Goal: Information Seeking & Learning: Check status

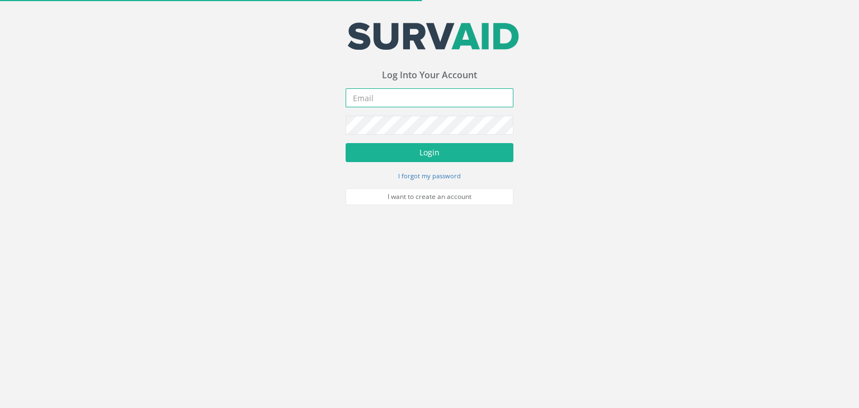
click at [382, 102] on input "email" at bounding box center [429, 97] width 168 height 19
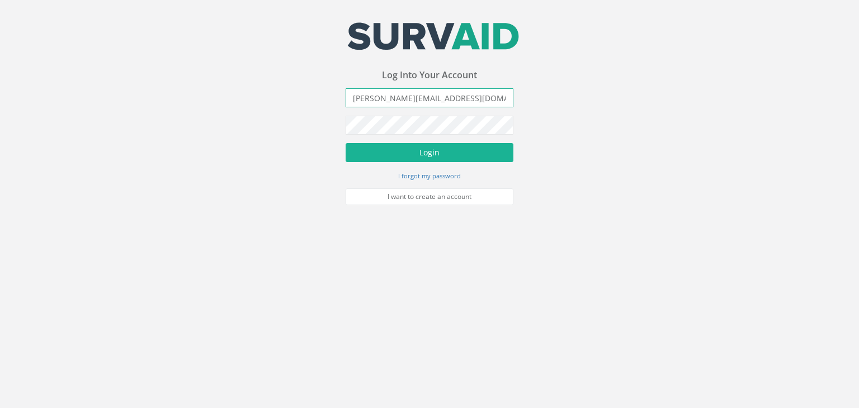
type input "[PERSON_NAME][EMAIL_ADDRESS][DOMAIN_NAME]"
click at [345, 143] on button "Login" at bounding box center [429, 152] width 168 height 19
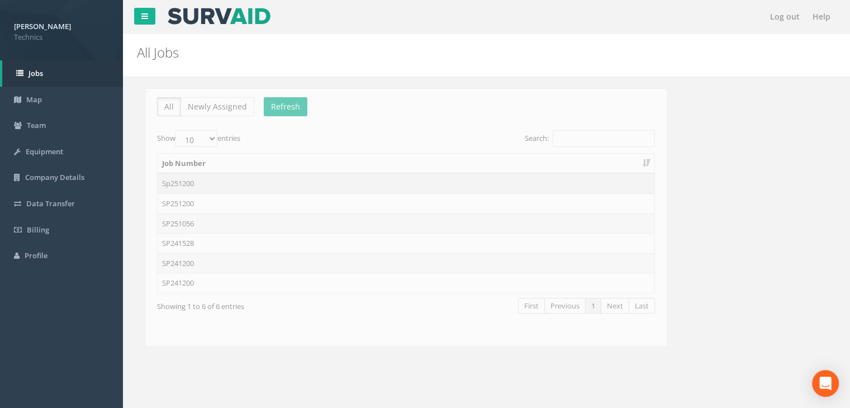
click at [221, 182] on td "Sp251200" at bounding box center [397, 183] width 497 height 20
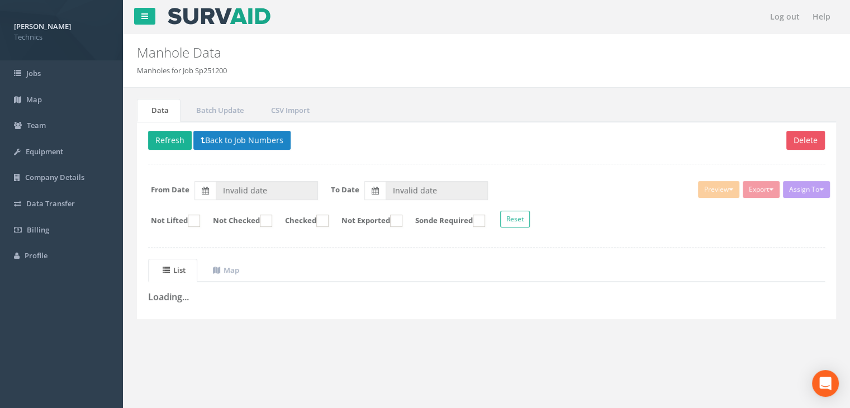
type input "[DATE]"
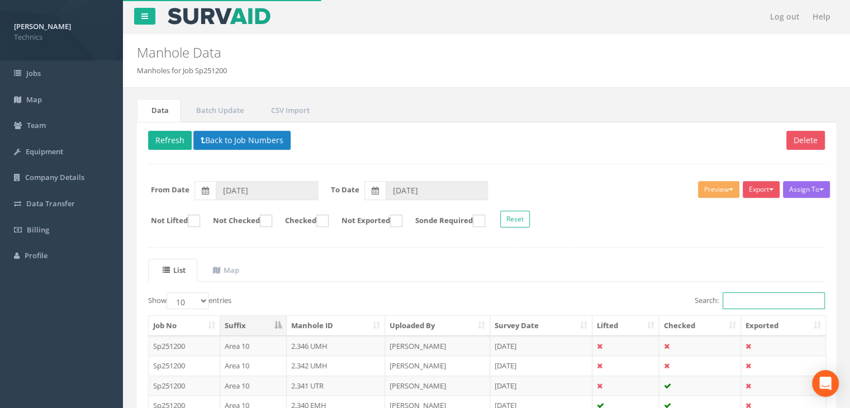
click at [762, 300] on input "Search:" at bounding box center [774, 300] width 102 height 17
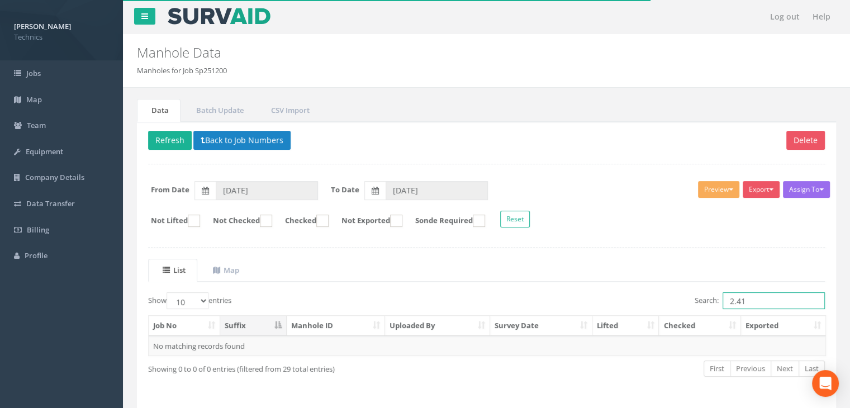
type input "2.413"
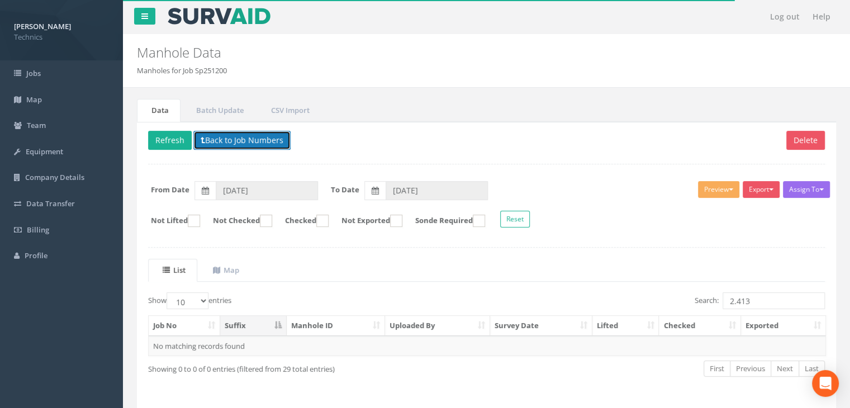
click at [236, 131] on button "Back to Job Numbers" at bounding box center [241, 140] width 97 height 19
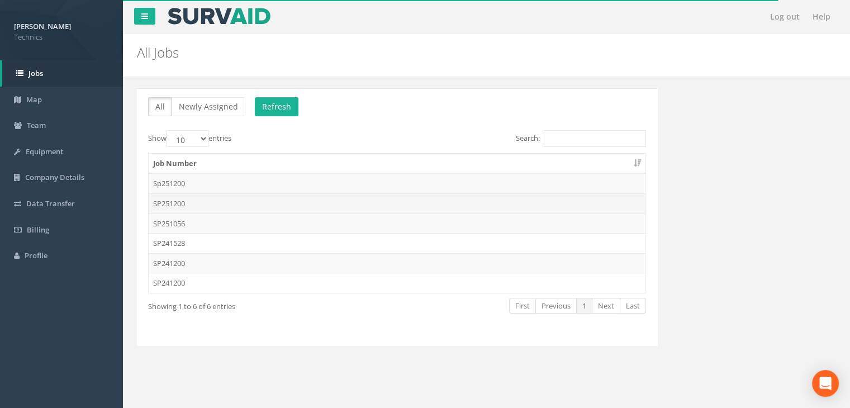
click at [215, 201] on td "SP251200" at bounding box center [397, 203] width 497 height 20
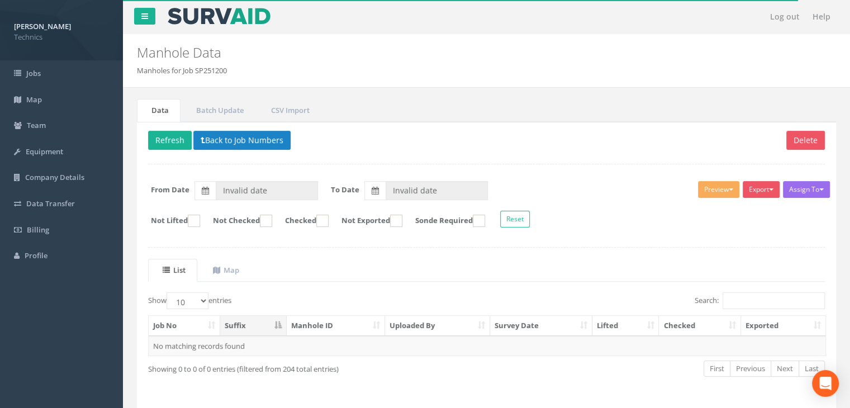
type input "[DATE]"
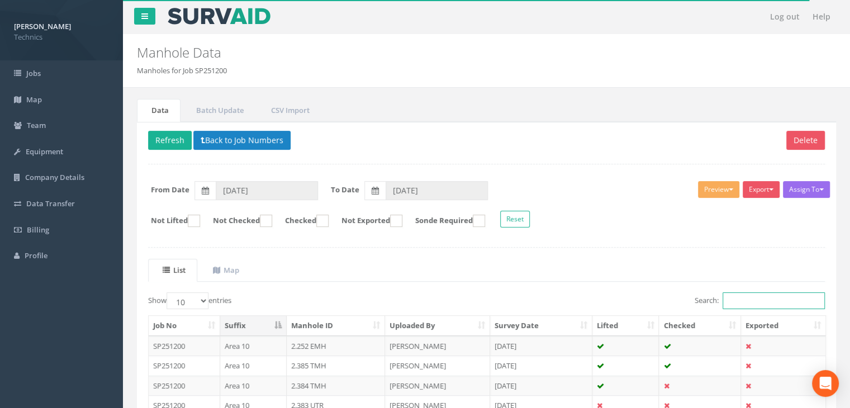
click at [747, 302] on input "Search:" at bounding box center [774, 300] width 102 height 17
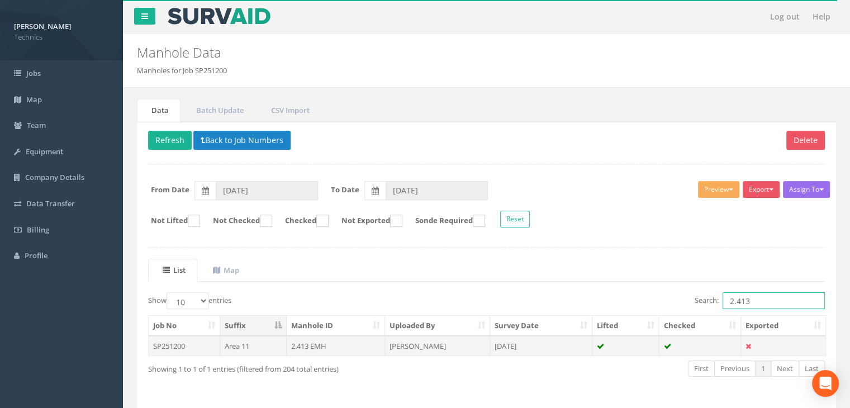
type input "2.413"
click at [464, 345] on td "[PERSON_NAME]" at bounding box center [437, 346] width 105 height 20
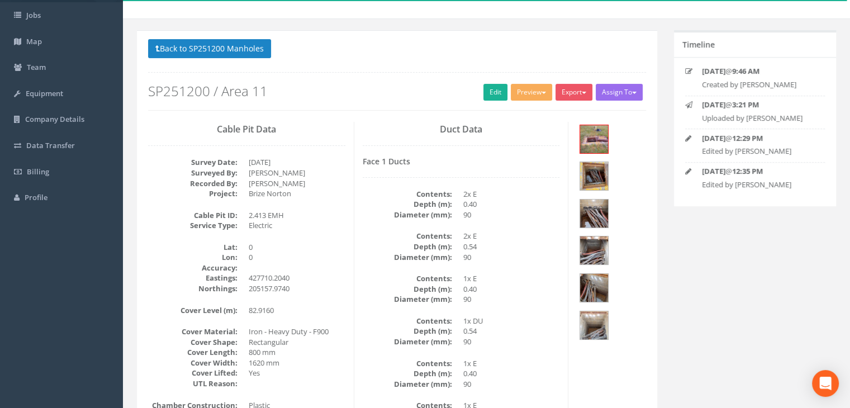
scroll to position [56, 0]
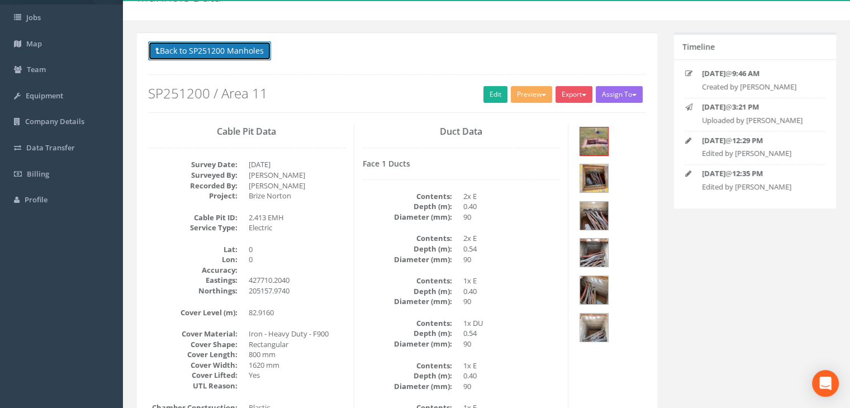
click at [210, 48] on button "Back to SP251200 Manholes" at bounding box center [209, 50] width 123 height 19
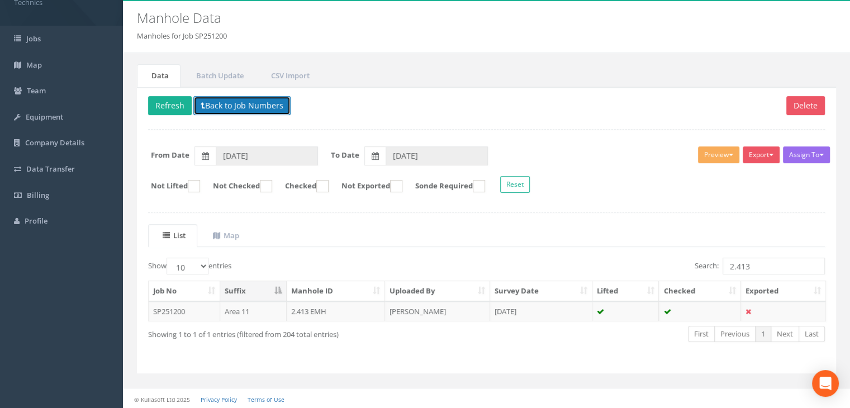
click at [224, 103] on button "Back to Job Numbers" at bounding box center [241, 105] width 97 height 19
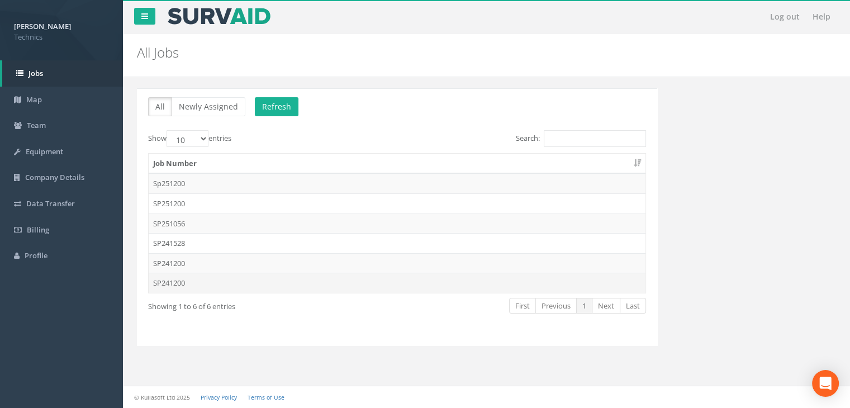
click at [253, 287] on td "SP241200" at bounding box center [397, 283] width 497 height 20
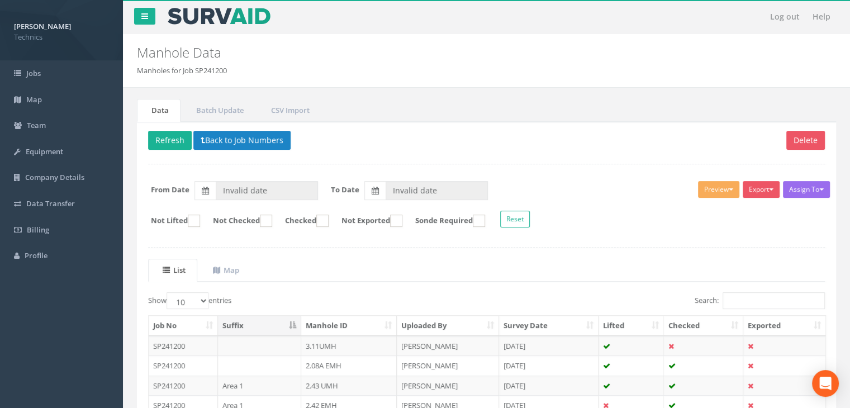
type input "[DATE]"
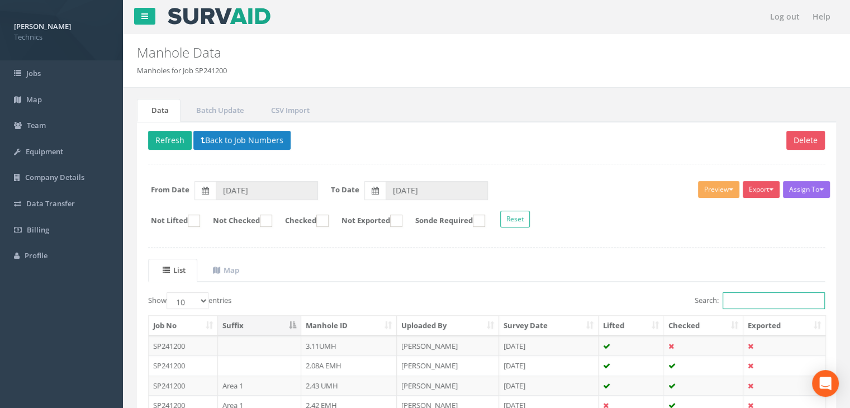
click at [727, 298] on input "Search:" at bounding box center [774, 300] width 102 height 17
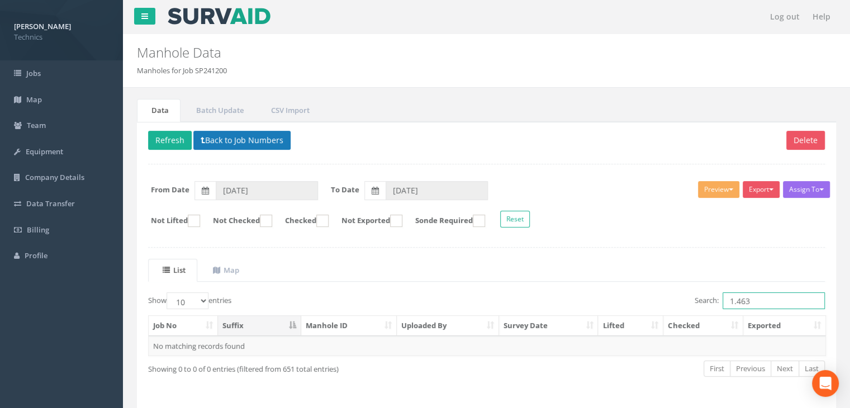
type input "1.463"
click at [271, 135] on button "Back to Job Numbers" at bounding box center [241, 140] width 97 height 19
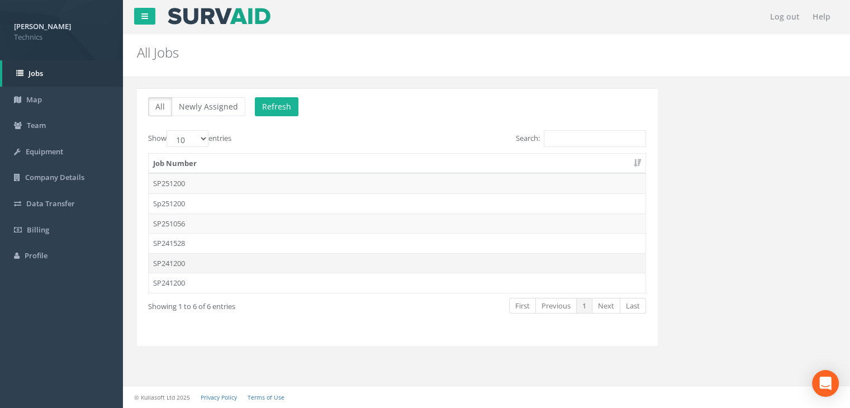
click at [189, 261] on td "SP241200" at bounding box center [397, 263] width 497 height 20
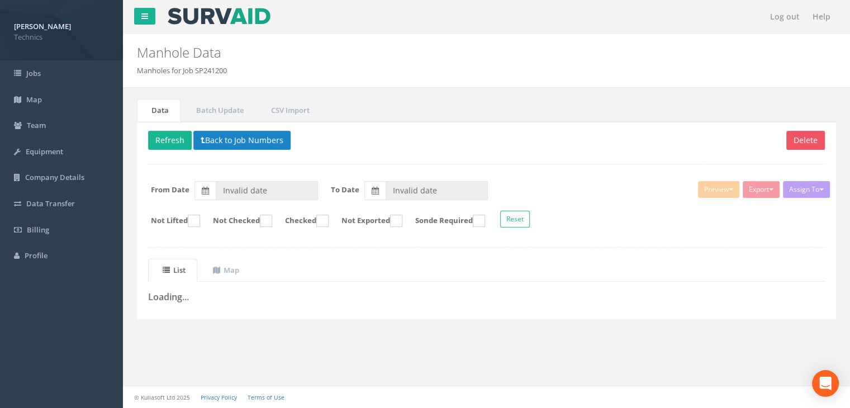
type input "[DATE]"
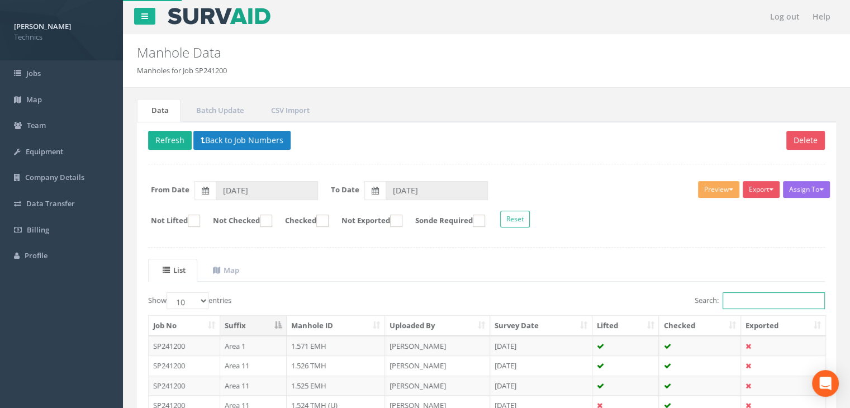
click at [731, 298] on input "Search:" at bounding box center [774, 300] width 102 height 17
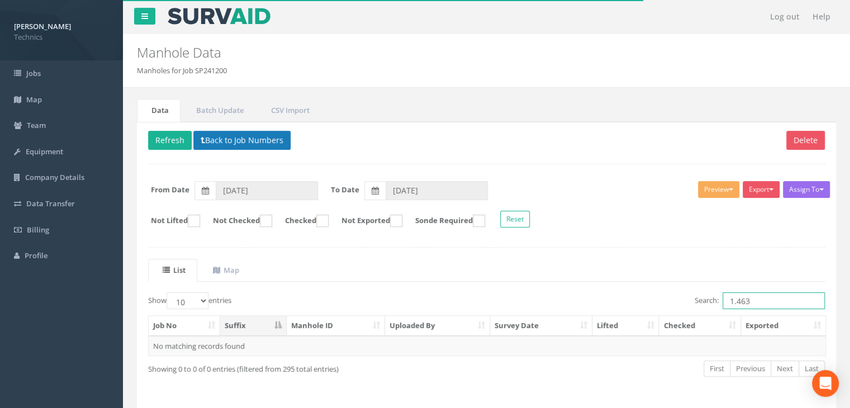
type input "1.463"
click at [253, 137] on button "Back to Job Numbers" at bounding box center [241, 140] width 97 height 19
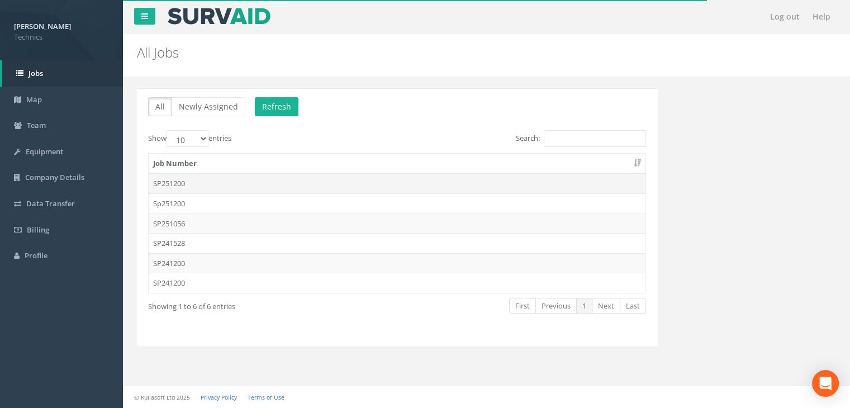
click at [210, 181] on td "SP251200" at bounding box center [397, 183] width 497 height 20
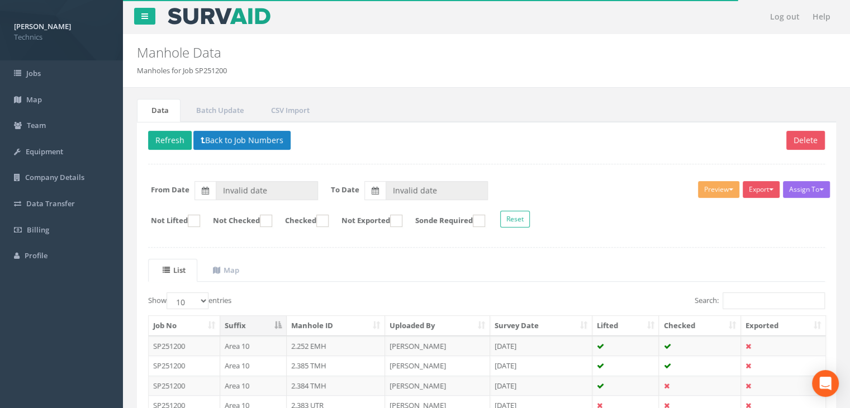
type input "[DATE]"
click at [754, 298] on input "Search:" at bounding box center [774, 300] width 102 height 17
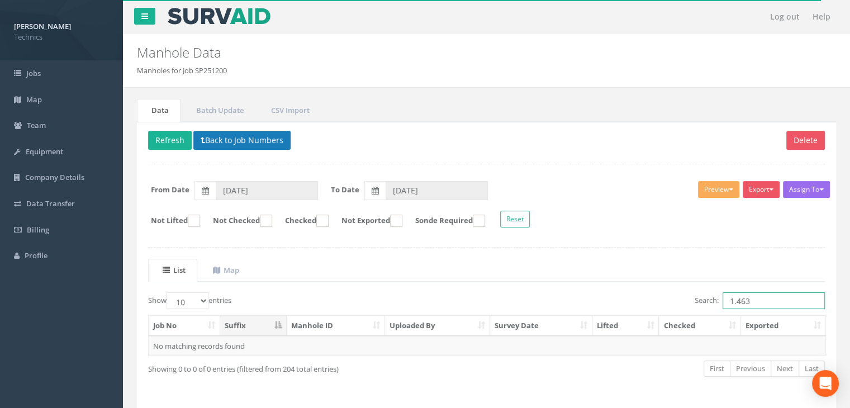
type input "1.463"
click at [222, 142] on button "Back to Job Numbers" at bounding box center [241, 140] width 97 height 19
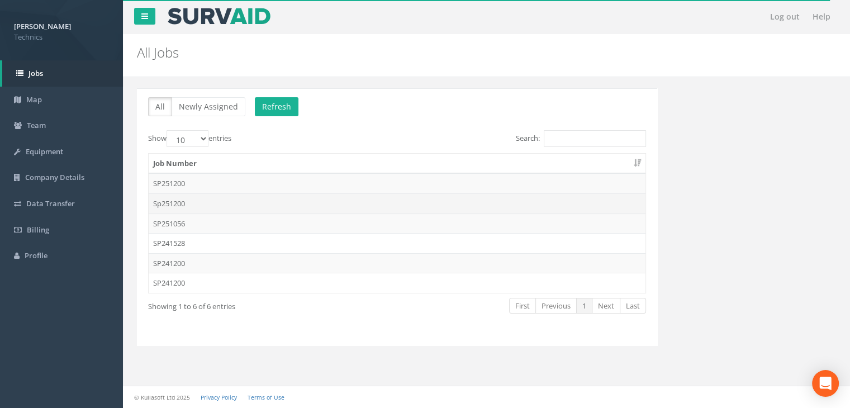
click at [212, 207] on td "Sp251200" at bounding box center [397, 203] width 497 height 20
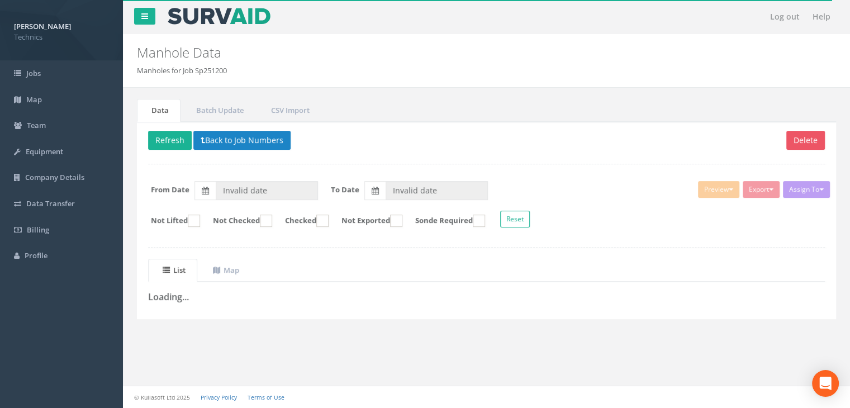
type input "[DATE]"
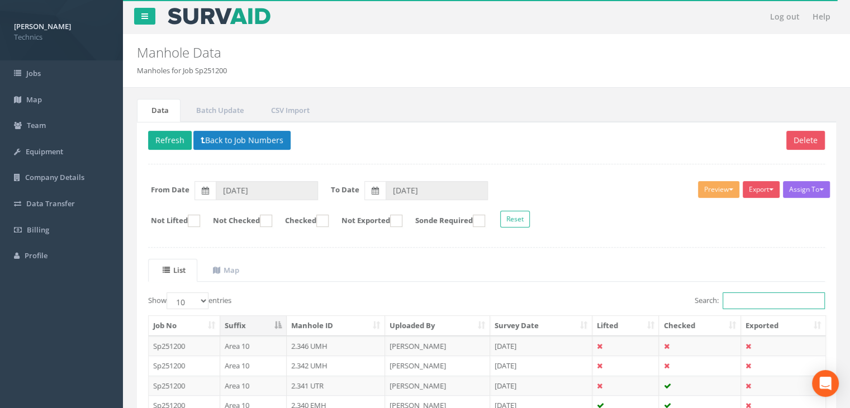
click at [749, 300] on input "Search:" at bounding box center [774, 300] width 102 height 17
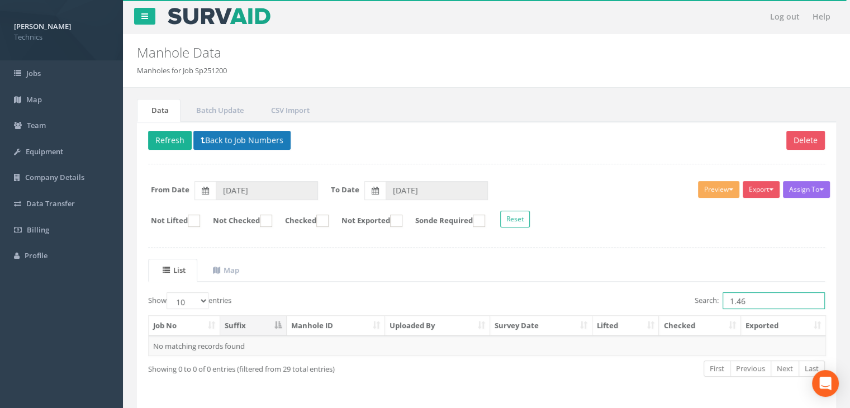
type input "1.46"
click at [246, 142] on button "Back to Job Numbers" at bounding box center [241, 140] width 97 height 19
